Goal: Find specific page/section: Find specific page/section

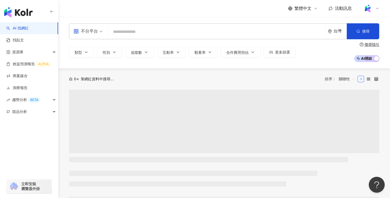
click at [378, 7] on icon at bounding box center [377, 8] width 4 height 4
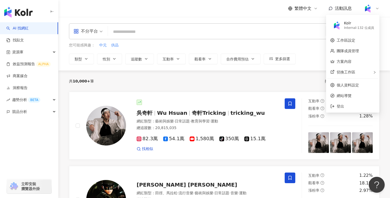
click at [378, 7] on icon at bounding box center [377, 8] width 4 height 4
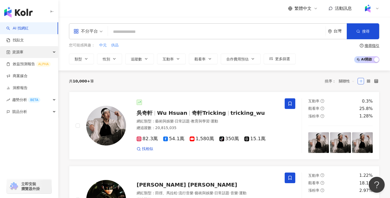
click at [51, 53] on div "資源庫" at bounding box center [29, 52] width 58 height 12
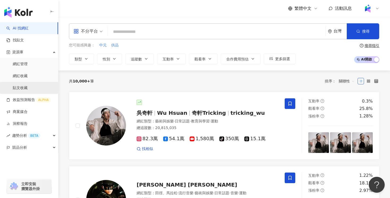
click at [28, 90] on link "貼文收藏" at bounding box center [20, 88] width 15 height 5
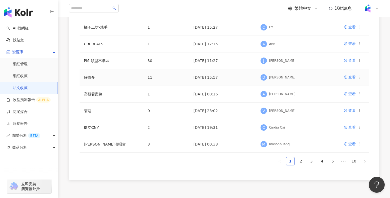
scroll to position [115, 0]
click at [299, 160] on link "2" at bounding box center [301, 161] width 8 height 8
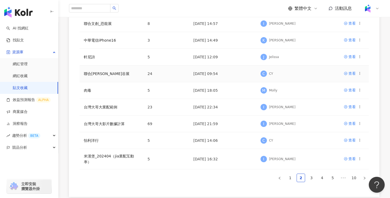
scroll to position [103, 0]
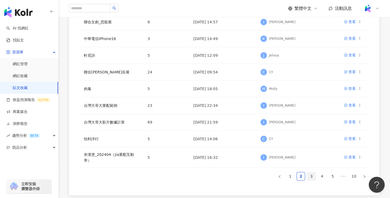
click at [310, 173] on link "3" at bounding box center [312, 177] width 8 height 8
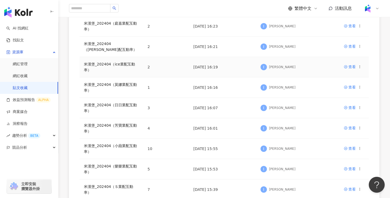
scroll to position [185, 0]
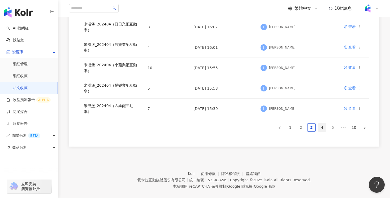
click at [321, 124] on link "4" at bounding box center [322, 128] width 8 height 8
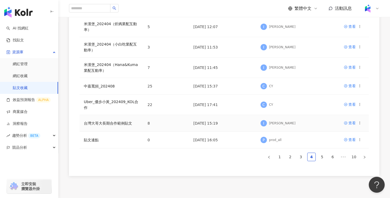
scroll to position [150, 0]
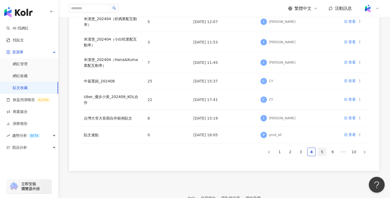
click at [322, 148] on link "5" at bounding box center [322, 152] width 8 height 8
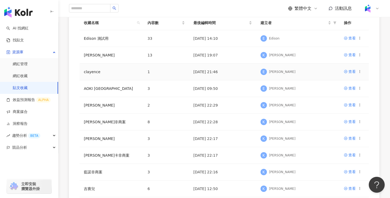
scroll to position [0, 0]
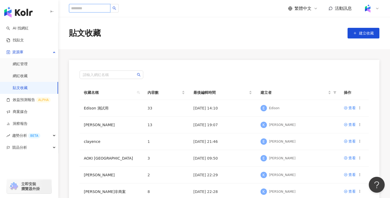
click at [95, 8] on input "search" at bounding box center [89, 8] width 41 height 8
click at [104, 76] on input "search" at bounding box center [111, 75] width 57 height 8
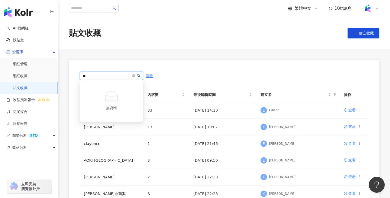
type input "*"
type input "****"
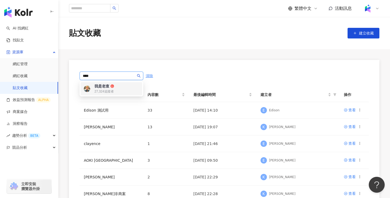
click at [121, 91] on div "27,324 追蹤者" at bounding box center [112, 91] width 35 height 5
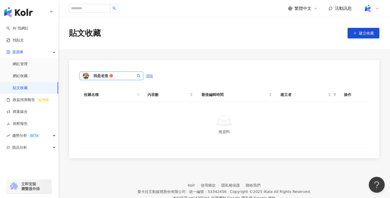
click at [151, 75] on span "清除" at bounding box center [149, 76] width 7 height 4
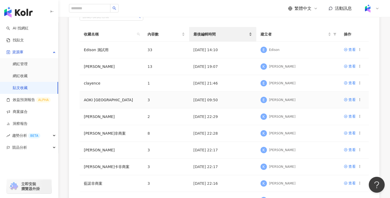
scroll to position [58, 0]
click at [378, 10] on icon at bounding box center [377, 8] width 4 height 4
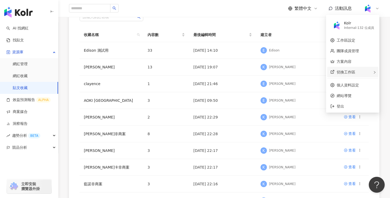
click at [364, 71] on div "切換工作區" at bounding box center [352, 72] width 51 height 11
click at [364, 71] on div "切換工作區 S Stanley 的工作區 Free 方案 - 1 位成員 建立新工作區" at bounding box center [352, 72] width 51 height 11
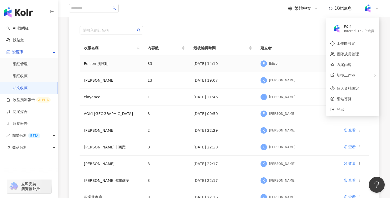
scroll to position [41, 0]
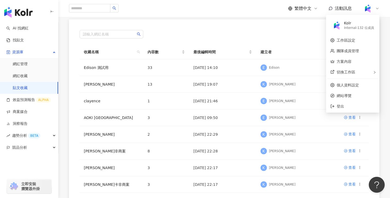
click at [242, 34] on div "請輸入網紅名稱" at bounding box center [224, 34] width 289 height 8
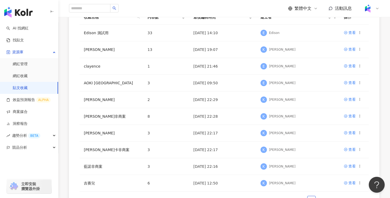
scroll to position [76, 0]
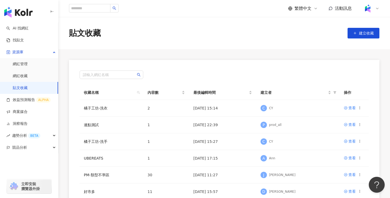
click at [380, 8] on div "繁體中文 活動訊息" at bounding box center [224, 8] width 332 height 17
click at [376, 8] on icon at bounding box center [377, 8] width 4 height 4
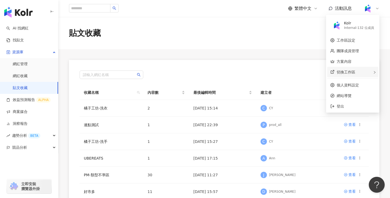
click at [360, 69] on div "切換工作區" at bounding box center [352, 72] width 51 height 11
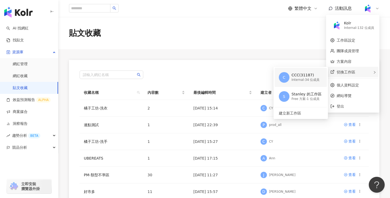
click at [304, 76] on div "CCC(31187)" at bounding box center [306, 75] width 28 height 5
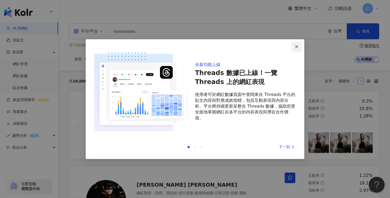
click at [296, 45] on icon "close" at bounding box center [297, 47] width 4 height 4
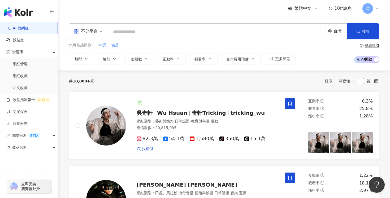
click at [377, 7] on icon at bounding box center [377, 8] width 4 height 4
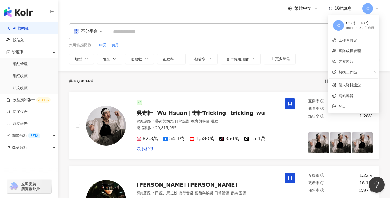
click at [377, 7] on icon at bounding box center [377, 8] width 4 height 4
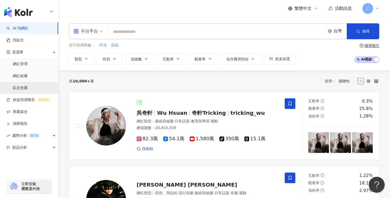
click at [27, 86] on link "貼文收藏" at bounding box center [20, 88] width 15 height 5
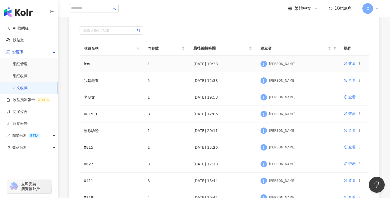
scroll to position [57, 0]
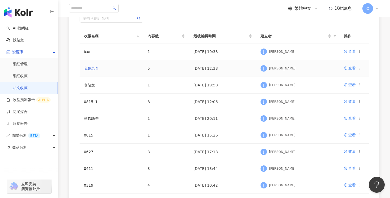
click at [95, 69] on link "我是老查" at bounding box center [91, 68] width 15 height 4
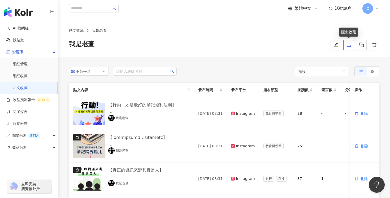
click at [349, 46] on icon "download" at bounding box center [349, 44] width 5 height 5
